Goal: Find specific page/section: Find specific page/section

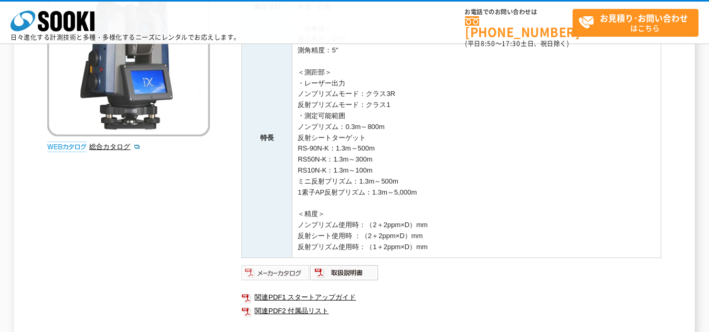
scroll to position [210, 0]
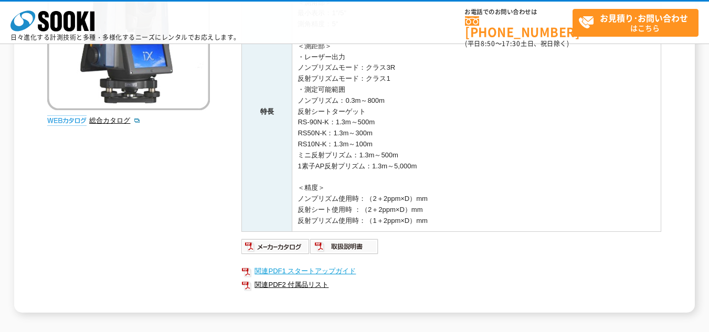
click at [288, 269] on link "関連PDF1 スタートアップガイド" at bounding box center [451, 272] width 420 height 14
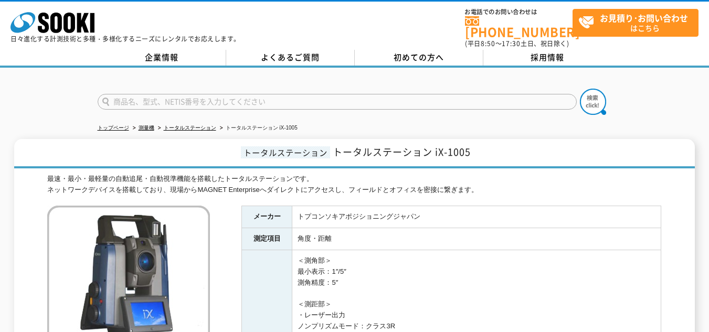
click at [225, 96] on input "text" at bounding box center [337, 102] width 479 height 16
type input "KTー170034—A"
click at [580, 89] on button at bounding box center [593, 102] width 26 height 26
